Goal: Transaction & Acquisition: Purchase product/service

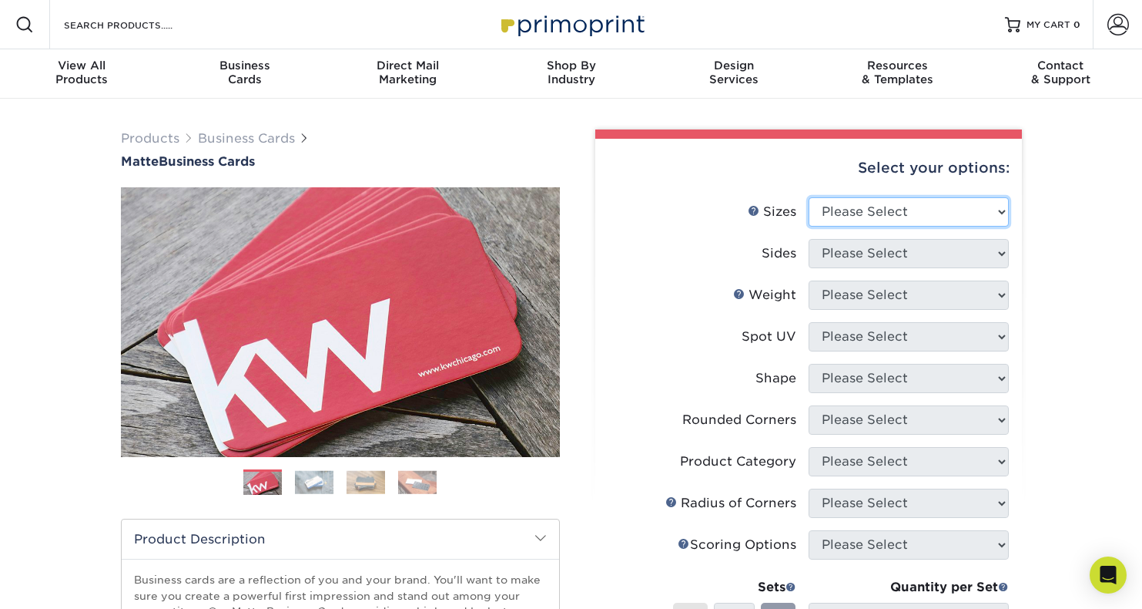
click at [995, 208] on select "Please Select 1.5" x 3.5" - Mini 1.75" x 3.5" - Mini 2" x 2" - Square 2" x 3" -…" at bounding box center [909, 211] width 200 height 29
select select "2.00x2.00"
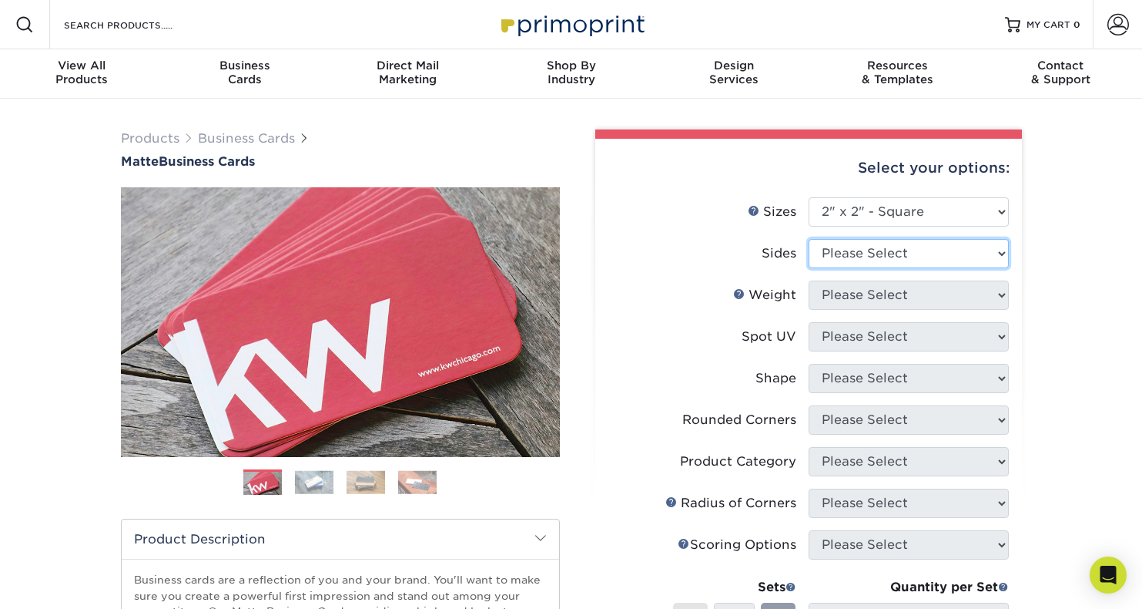
click at [1002, 249] on select "Please Select Print Both Sides Print Front Only" at bounding box center [909, 253] width 200 height 29
select select "13abbda7-1d64-4f25-8bb2-c179b224825d"
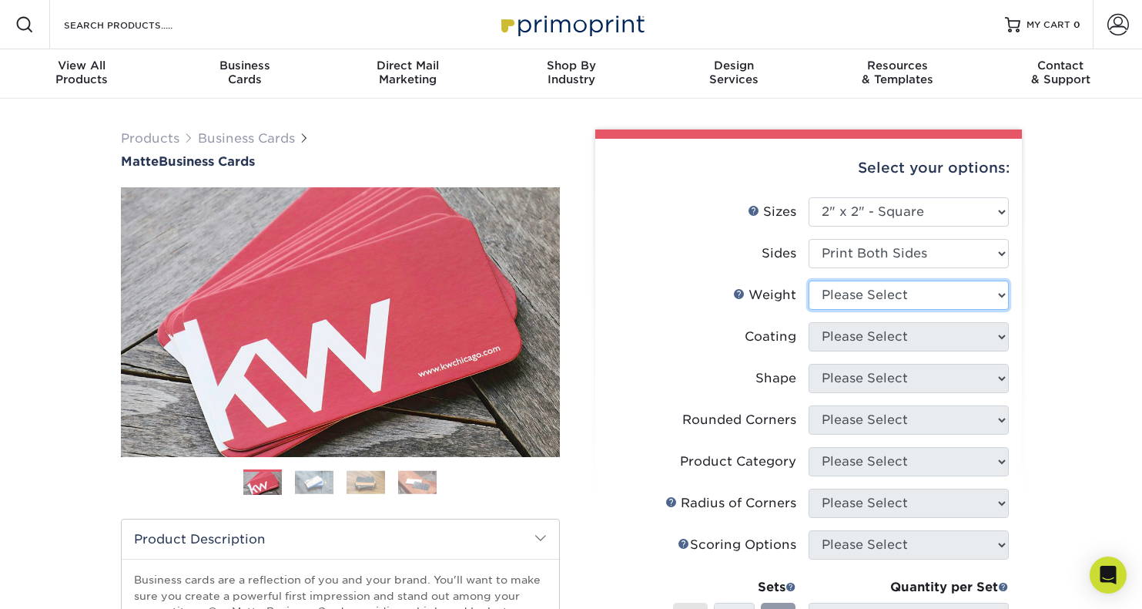
click at [995, 292] on select "Please Select 14PT 16PT" at bounding box center [909, 294] width 200 height 29
select select "16PT"
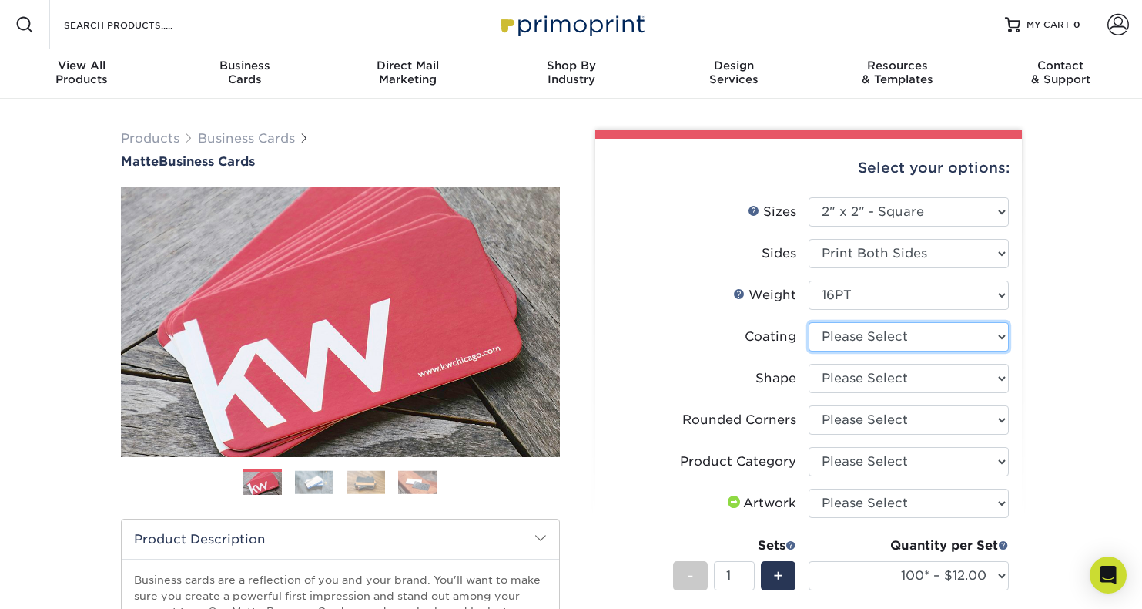
click at [1001, 335] on select at bounding box center [909, 336] width 200 height 29
select select "121bb7b5-3b4d-429f-bd8d-bbf80e953313"
select select "-1"
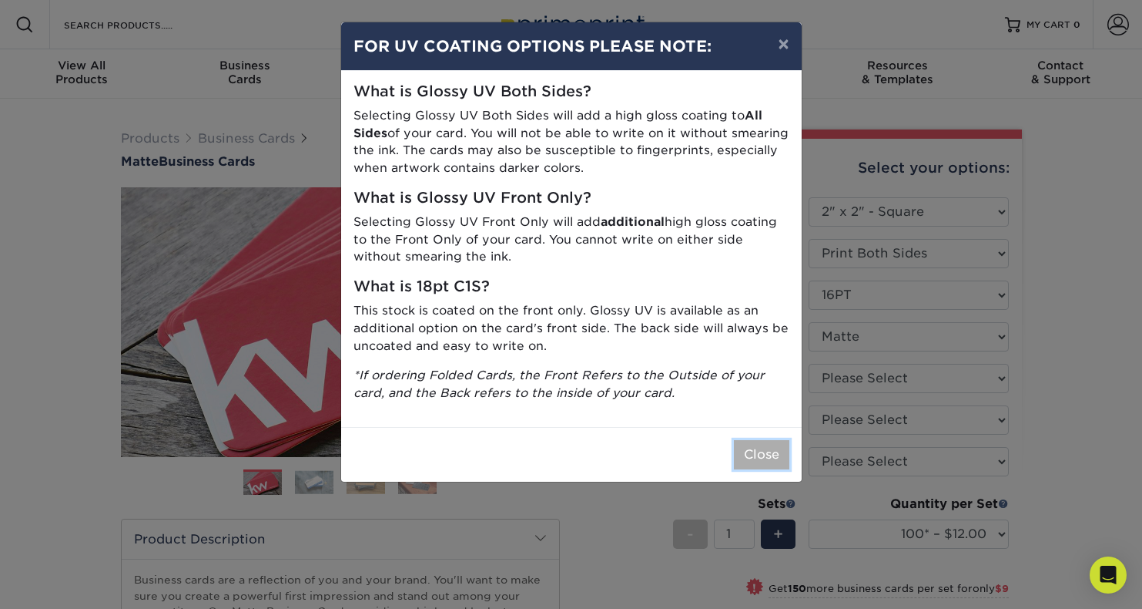
click at [770, 456] on button "Close" at bounding box center [761, 454] width 55 height 29
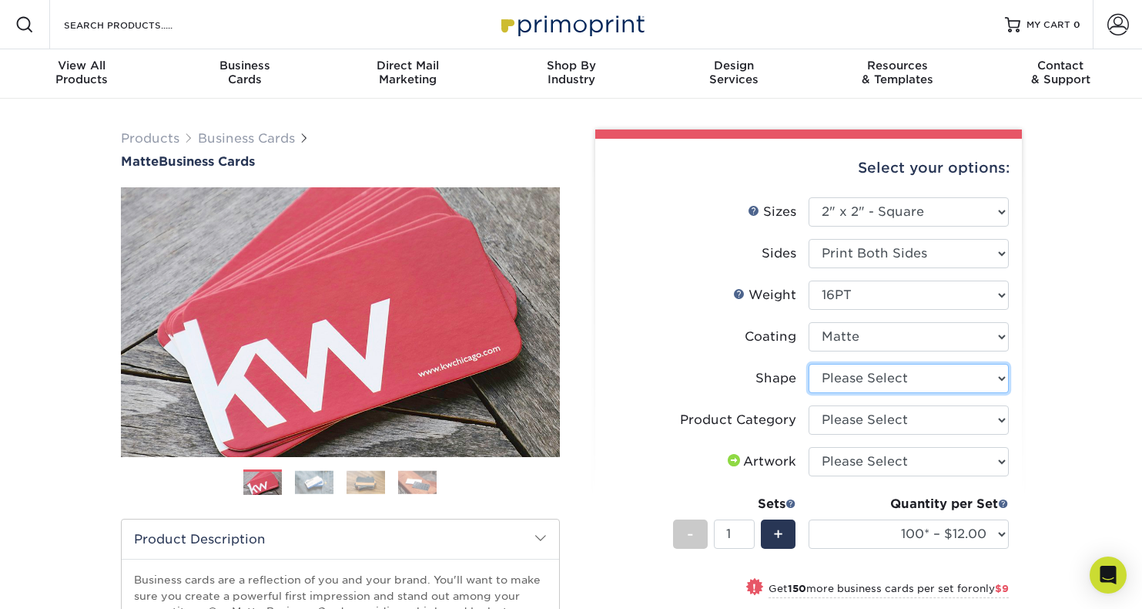
click at [1001, 378] on select "Please Select Standard" at bounding box center [909, 378] width 200 height 29
select select "standard"
select select "-1"
click at [999, 417] on select "Please Select Business Cards" at bounding box center [909, 419] width 200 height 29
select select "3b5148f1-0588-4f88-a218-97bcfdce65c1"
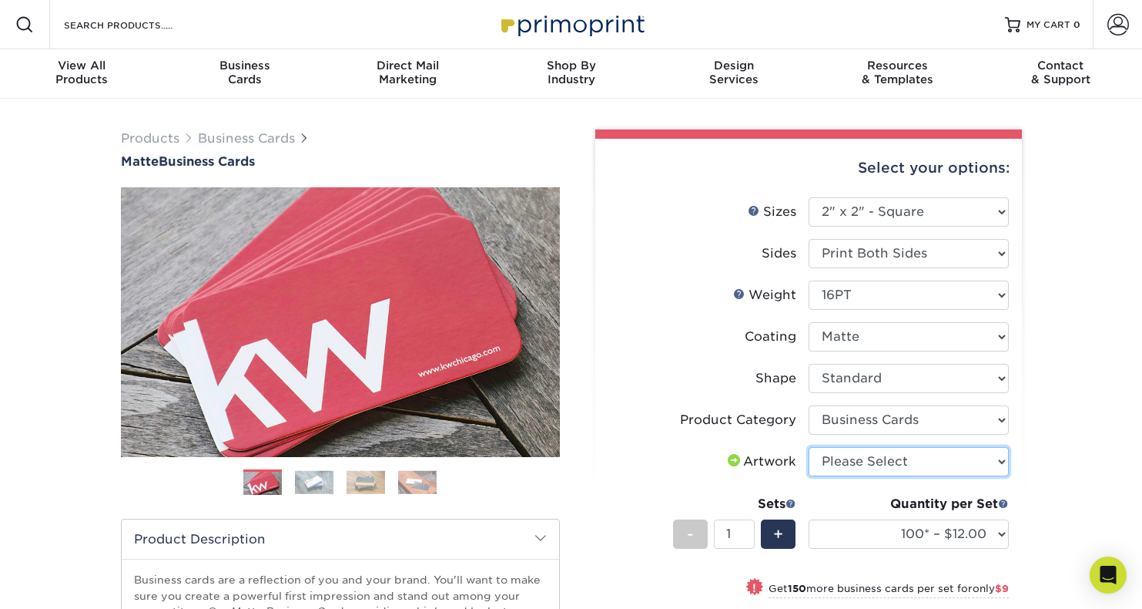
click at [1004, 461] on select "Please Select I will upload files I need a design - $100" at bounding box center [909, 461] width 200 height 29
select select "upload"
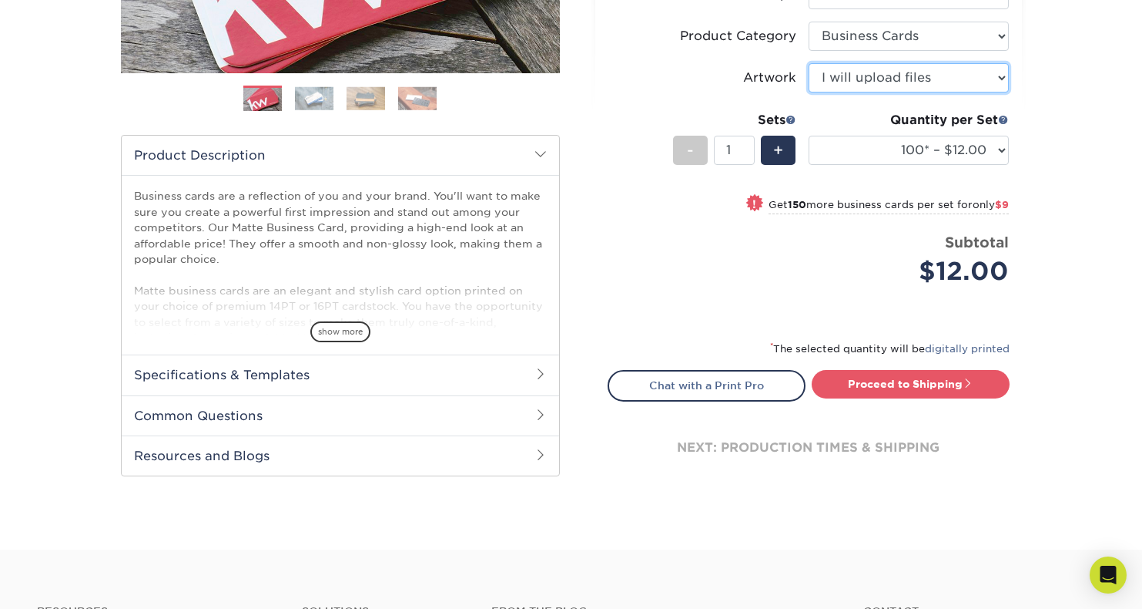
scroll to position [388, 0]
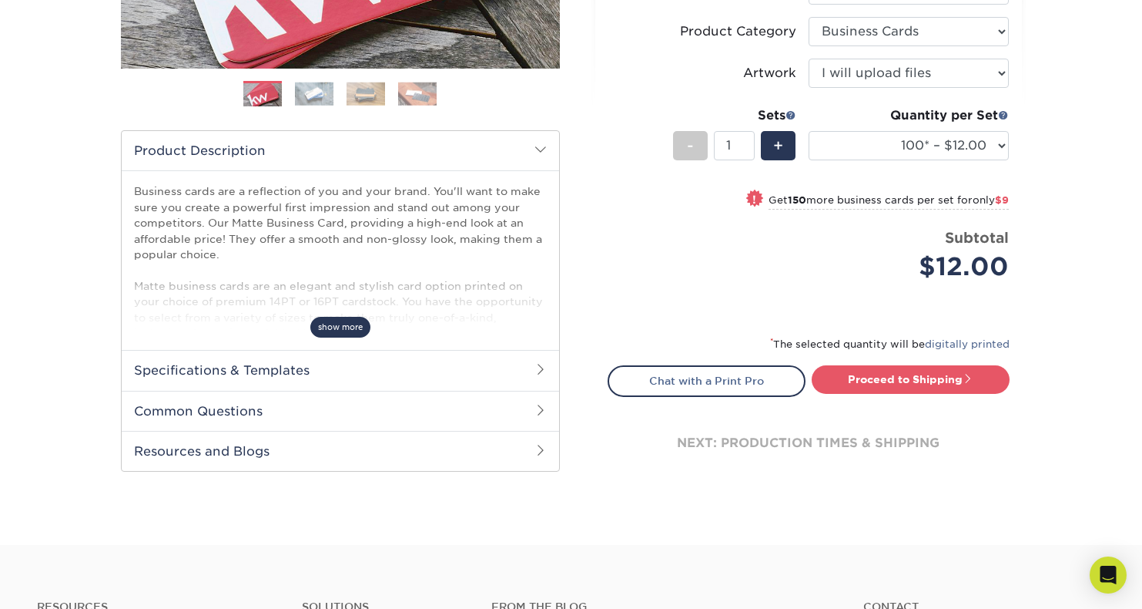
click at [349, 326] on span "show more" at bounding box center [340, 327] width 60 height 21
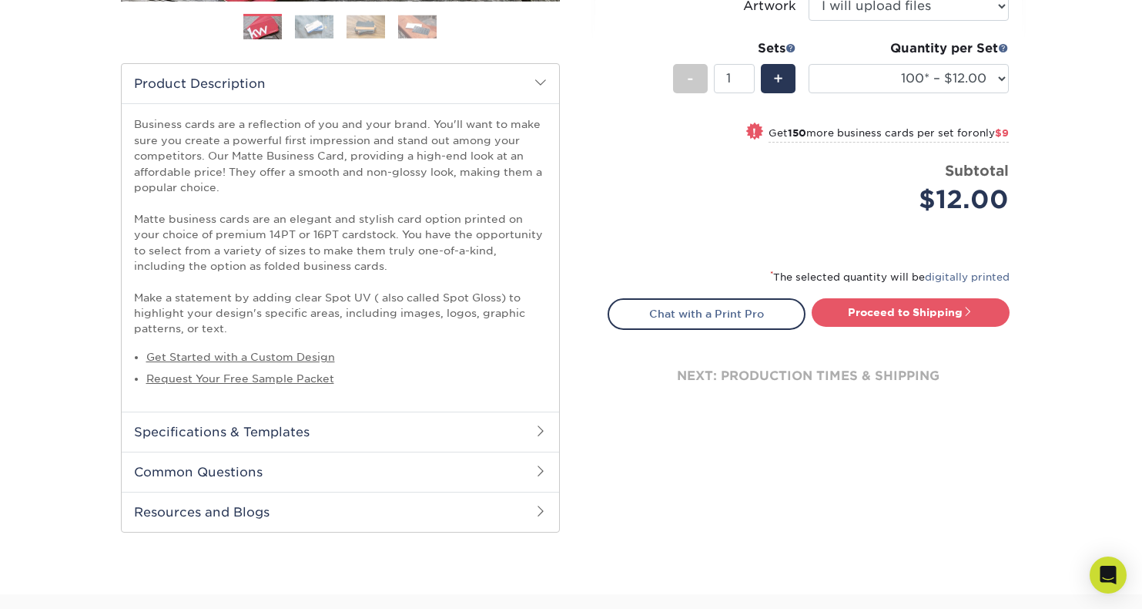
scroll to position [459, 0]
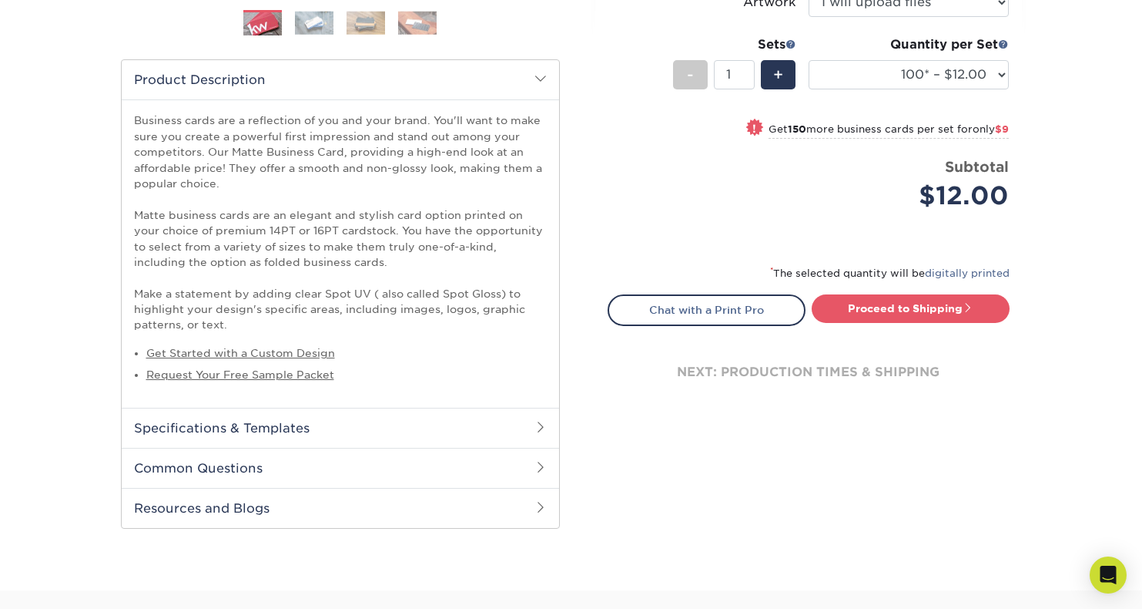
click at [539, 424] on span at bounding box center [541, 427] width 12 height 12
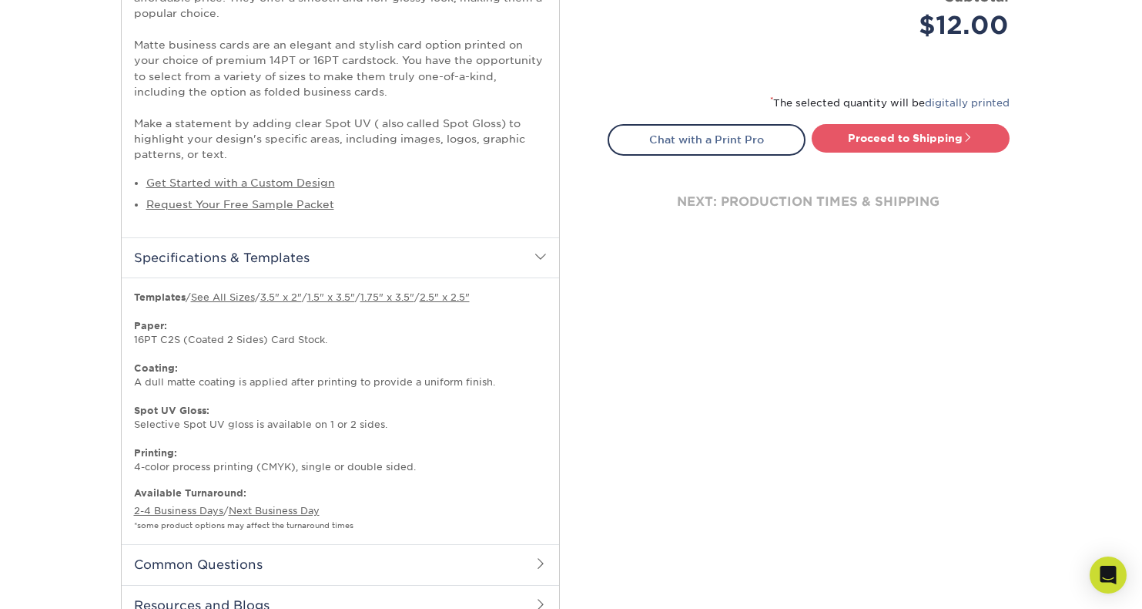
scroll to position [635, 0]
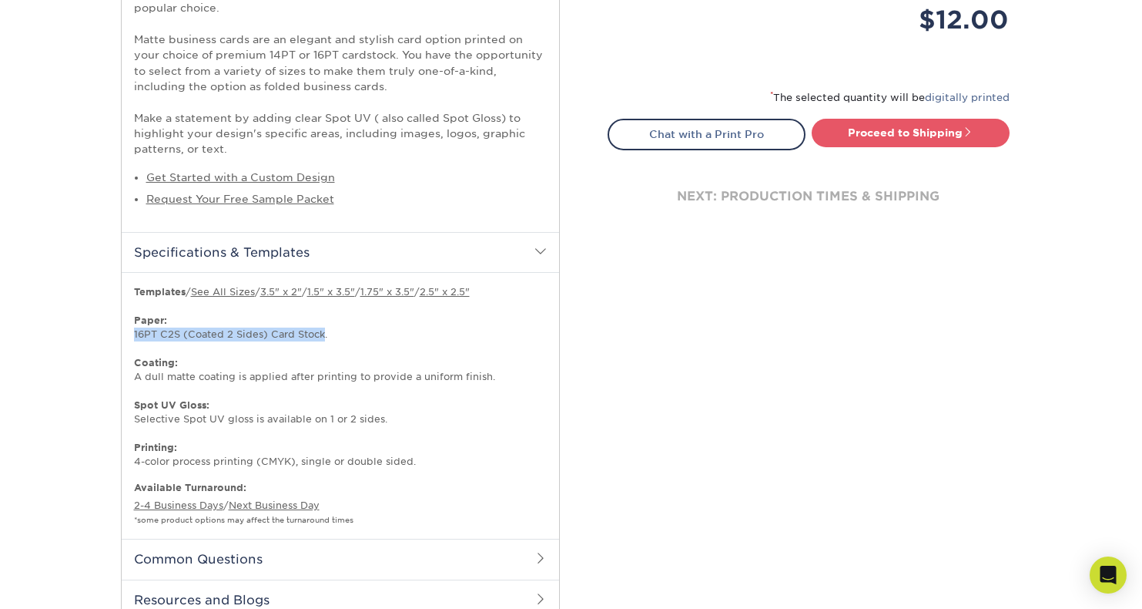
drag, startPoint x: 132, startPoint y: 335, endPoint x: 323, endPoint y: 334, distance: 191.1
click at [323, 334] on div "Starting at 100 for only $ 9 (Price will vary by printed sides, features, size,…" at bounding box center [341, 405] width 438 height 267
copy p "16PT C2S (Coated 2 Sides) Card Stock"
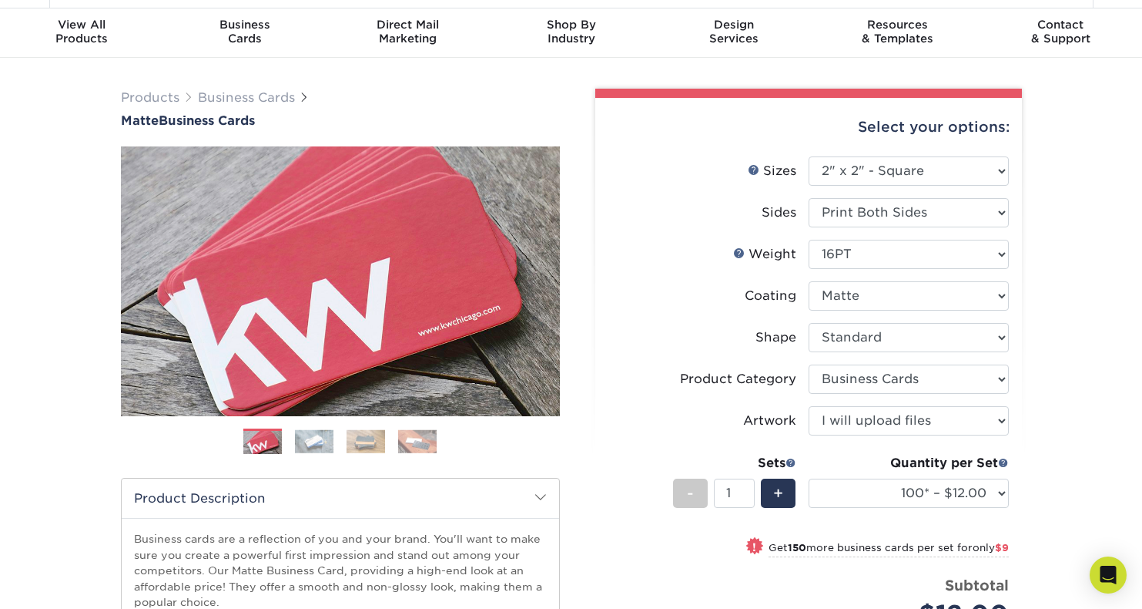
scroll to position [0, 0]
